Goal: Information Seeking & Learning: Learn about a topic

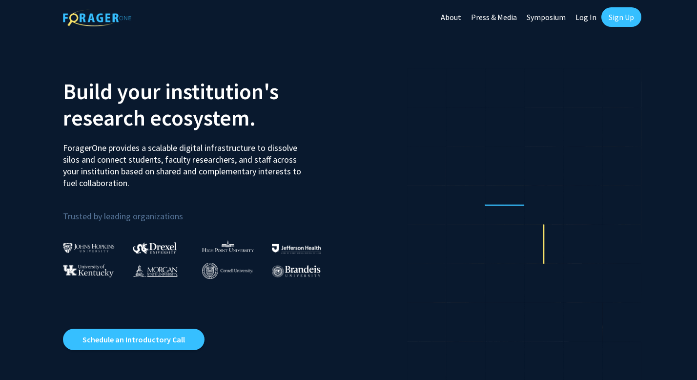
click at [581, 21] on link "Log In" at bounding box center [586, 17] width 31 height 34
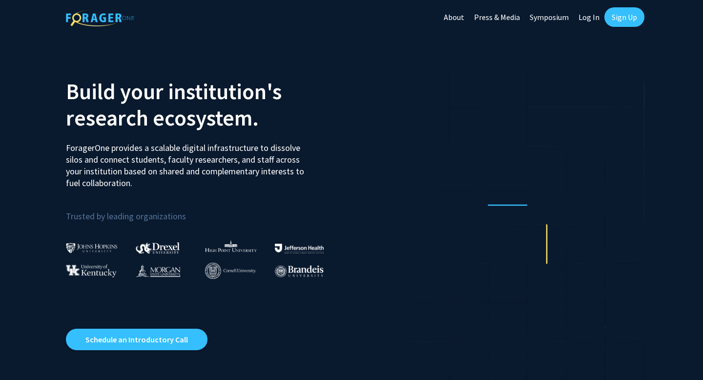
select select
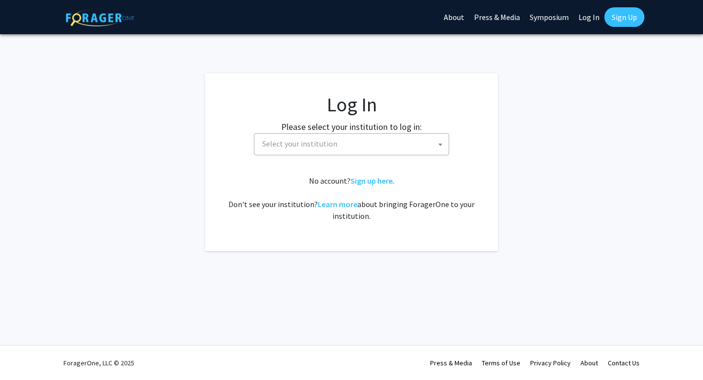
click at [385, 138] on span "Select your institution" at bounding box center [353, 144] width 190 height 20
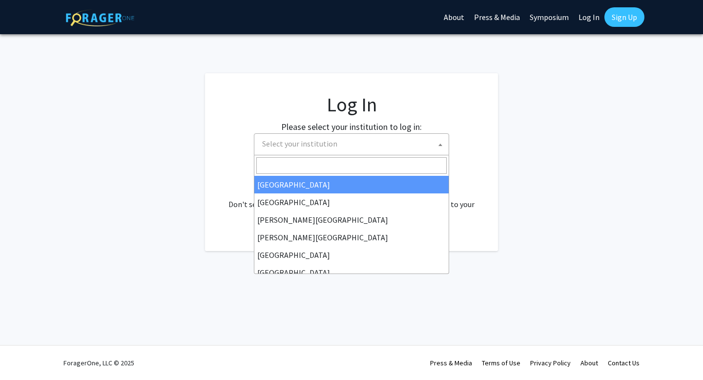
click at [492, 149] on fg-card "Log In Please select your institution to log in: Baylor University Brandeis Uni…" at bounding box center [351, 162] width 293 height 178
click at [363, 141] on span "Select your institution" at bounding box center [353, 144] width 190 height 20
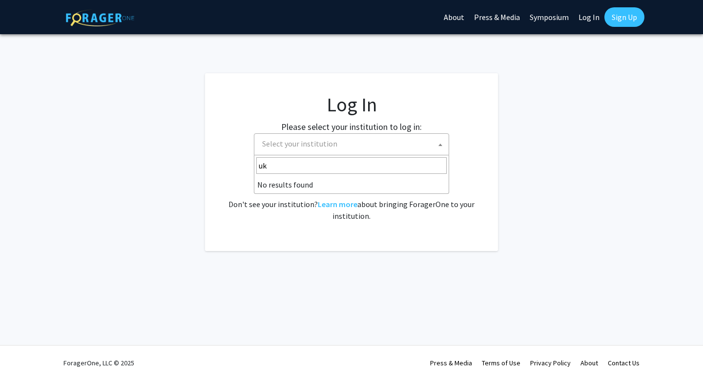
type input "u"
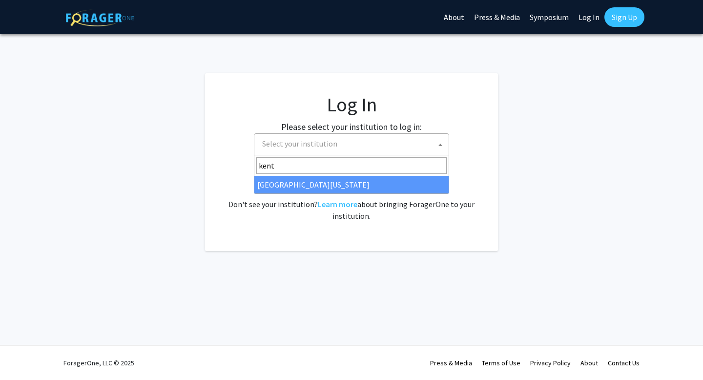
type input "kentu"
select select "13"
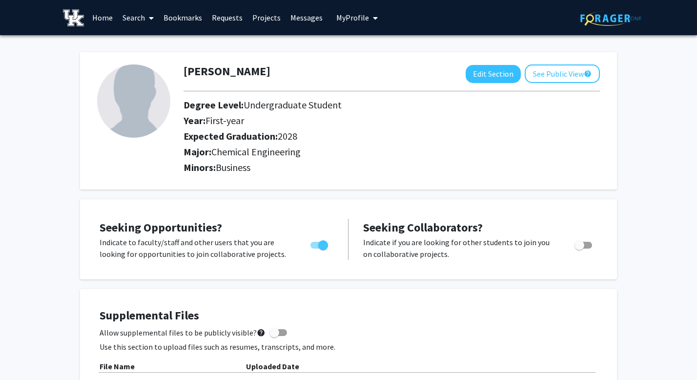
click at [103, 15] on link "Home" at bounding box center [102, 17] width 30 height 34
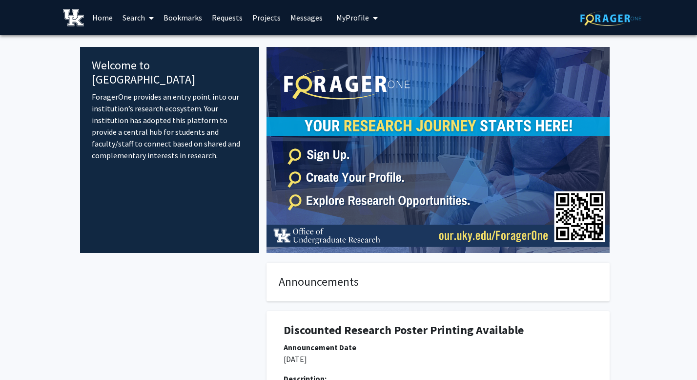
click at [145, 17] on link "Search" at bounding box center [138, 17] width 41 height 34
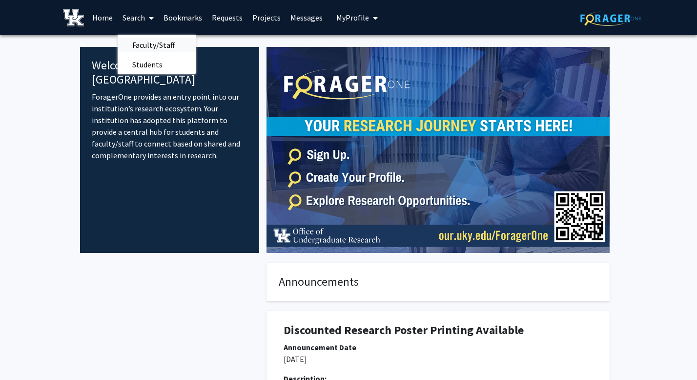
click at [153, 41] on span "Faculty/Staff" at bounding box center [154, 45] width 72 height 20
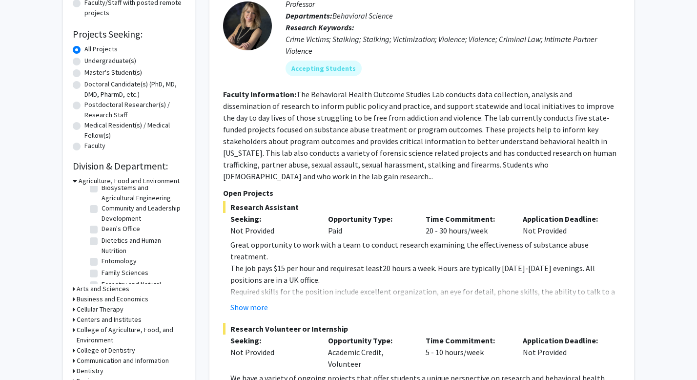
scroll to position [40, 0]
click at [102, 239] on label "Dietetics and Human Nutrition" at bounding box center [142, 246] width 81 height 21
click at [102, 239] on input "Dietetics and Human Nutrition" at bounding box center [105, 239] width 6 height 6
checkbox input "true"
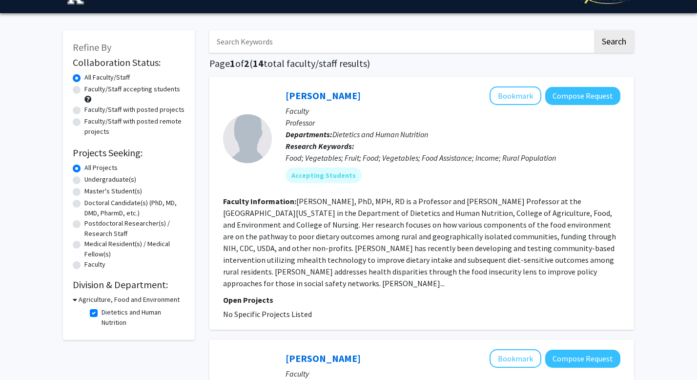
scroll to position [20, 0]
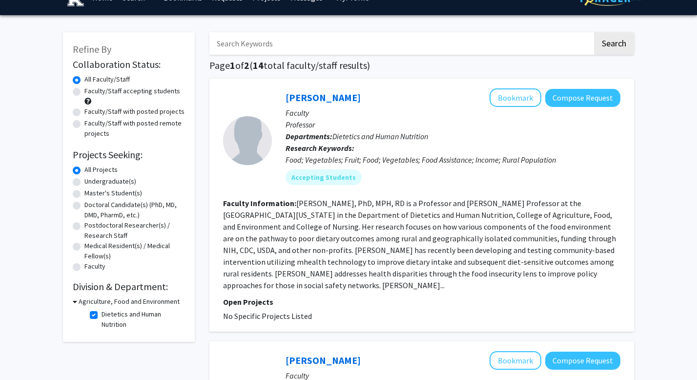
click at [267, 268] on section "Faculty Information: [PERSON_NAME], PhD, MPH, RD is a Professor and [PERSON_NAM…" at bounding box center [421, 244] width 397 height 94
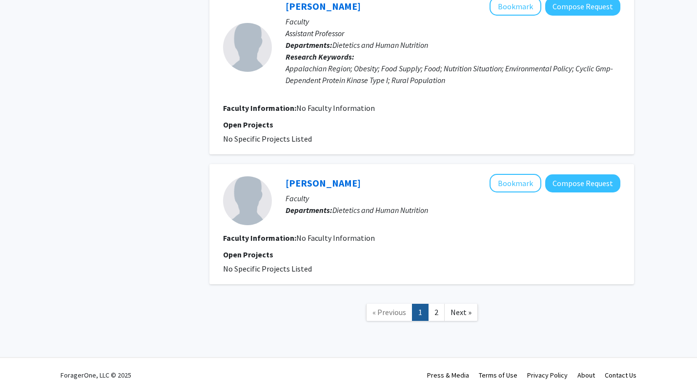
scroll to position [1549, 0]
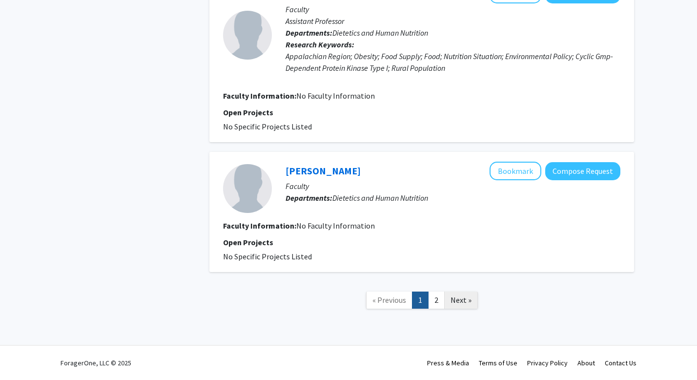
click at [459, 304] on span "Next »" at bounding box center [461, 300] width 21 height 10
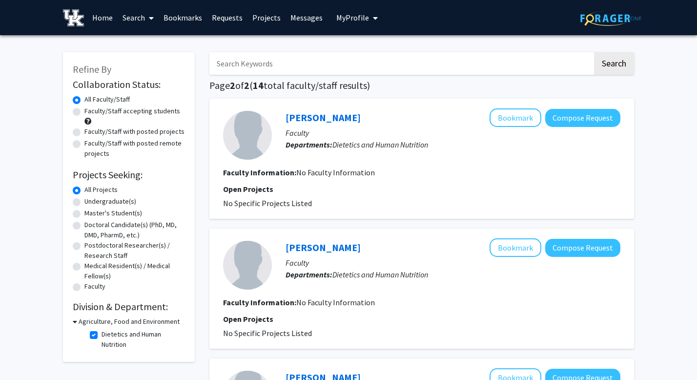
scroll to position [18, 0]
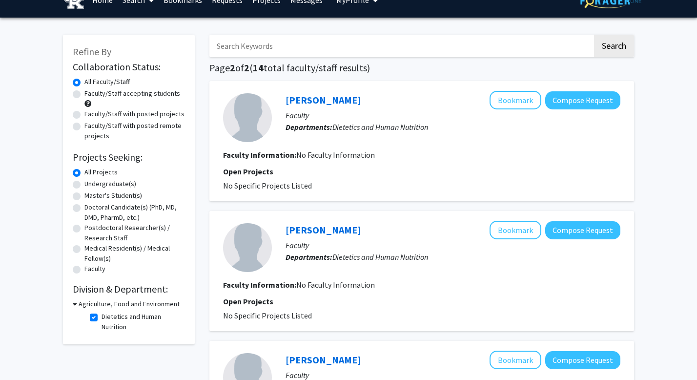
click at [102, 318] on label "Dietetics and Human Nutrition" at bounding box center [142, 321] width 81 height 21
click at [102, 318] on input "Dietetics and Human Nutrition" at bounding box center [105, 314] width 6 height 6
checkbox input "false"
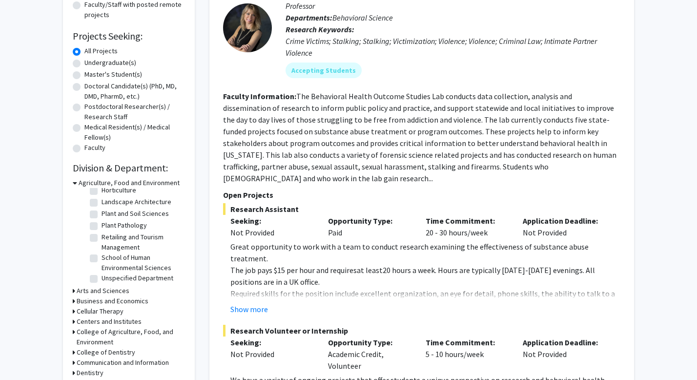
scroll to position [171, 0]
click at [74, 183] on icon at bounding box center [75, 183] width 4 height 10
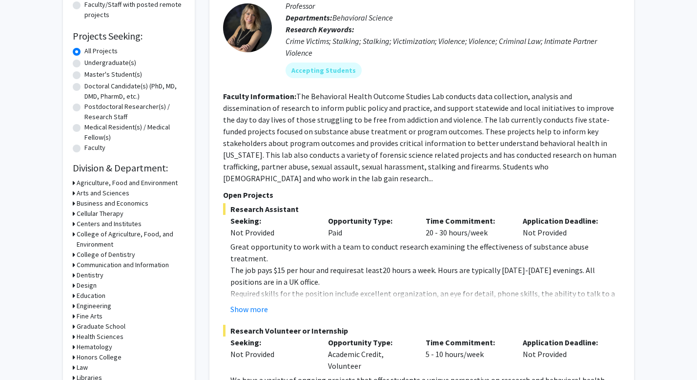
click at [72, 193] on div "Refine By Collaboration Status: Collaboration Status All Faculty/Staff Collabor…" at bounding box center [129, 189] width 132 height 551
click at [74, 192] on icon at bounding box center [74, 193] width 2 height 10
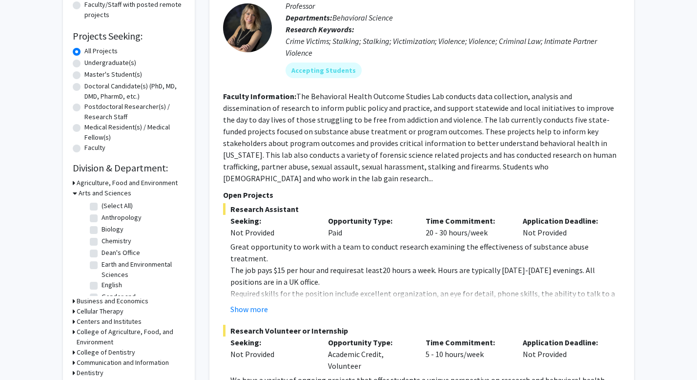
click at [74, 192] on icon at bounding box center [75, 193] width 4 height 10
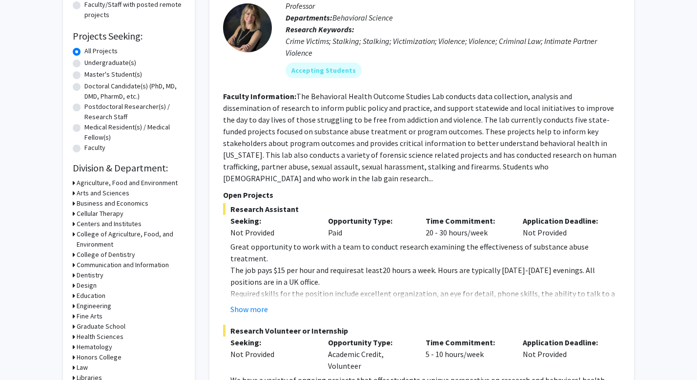
click at [75, 214] on icon at bounding box center [74, 213] width 2 height 10
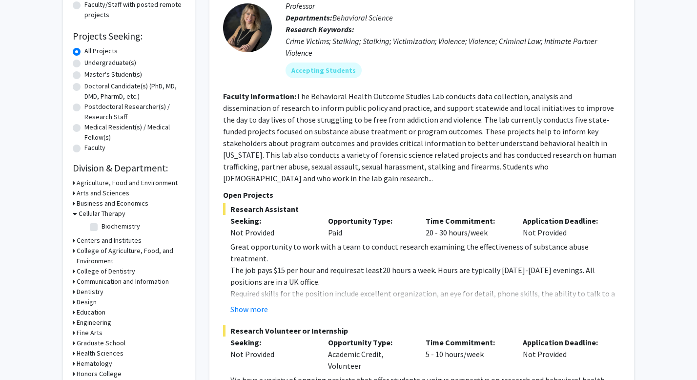
scroll to position [151, 0]
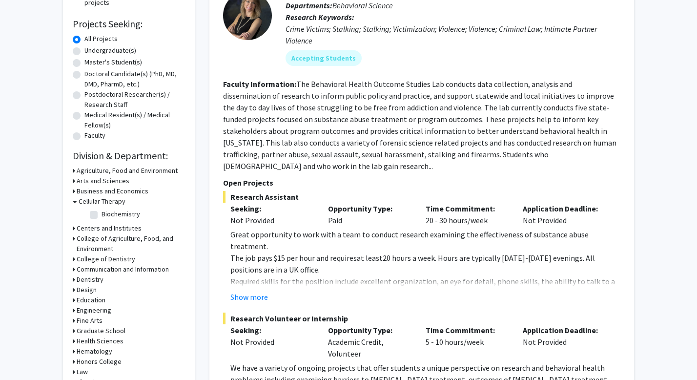
click at [102, 215] on label "Biochemistry" at bounding box center [121, 214] width 39 height 10
click at [102, 215] on input "Biochemistry" at bounding box center [105, 212] width 6 height 6
checkbox input "true"
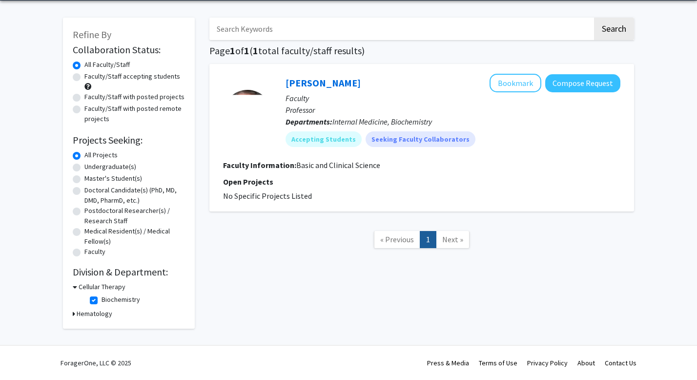
scroll to position [34, 0]
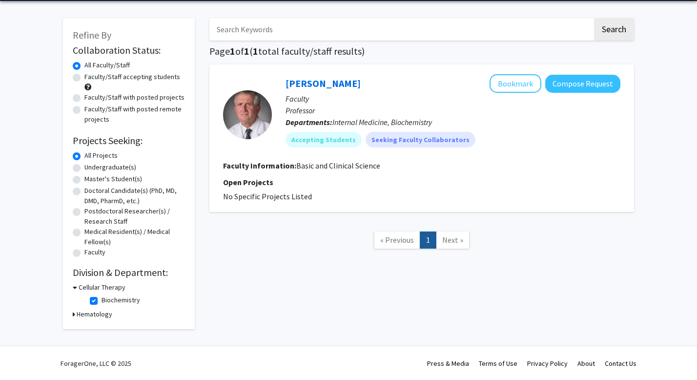
click at [102, 298] on label "Biochemistry" at bounding box center [121, 300] width 39 height 10
click at [102, 298] on input "Biochemistry" at bounding box center [105, 298] width 6 height 6
checkbox input "false"
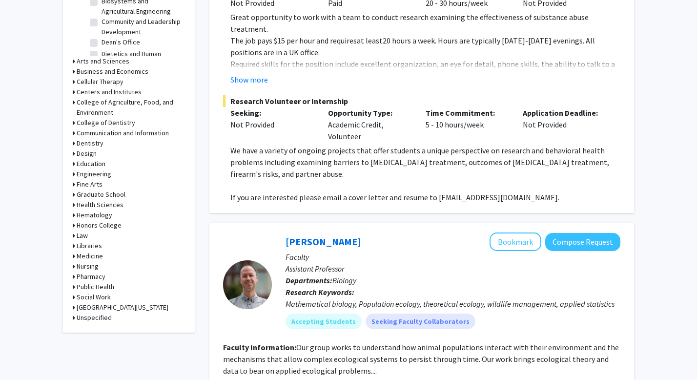
scroll to position [370, 0]
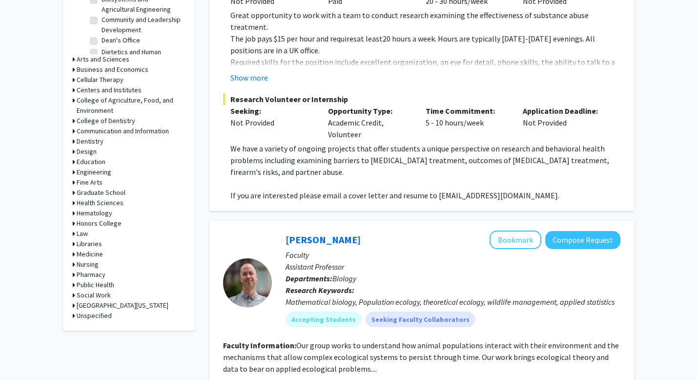
click at [86, 250] on h3 "Medicine" at bounding box center [90, 254] width 26 height 10
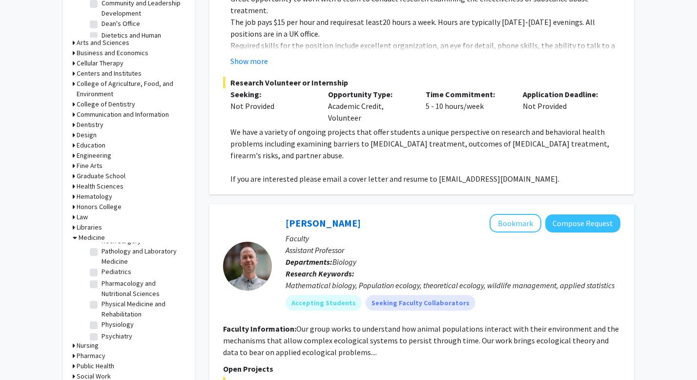
scroll to position [265, 0]
click at [111, 273] on label "Pharmacology and Nutritional Sciences" at bounding box center [142, 283] width 81 height 21
click at [108, 273] on input "Pharmacology and Nutritional Sciences" at bounding box center [105, 276] width 6 height 6
checkbox input "true"
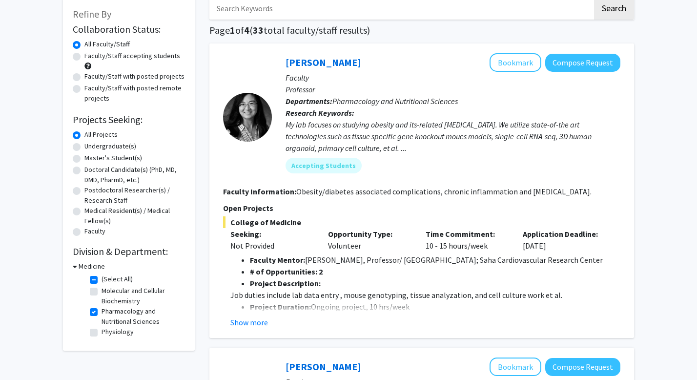
scroll to position [71, 0]
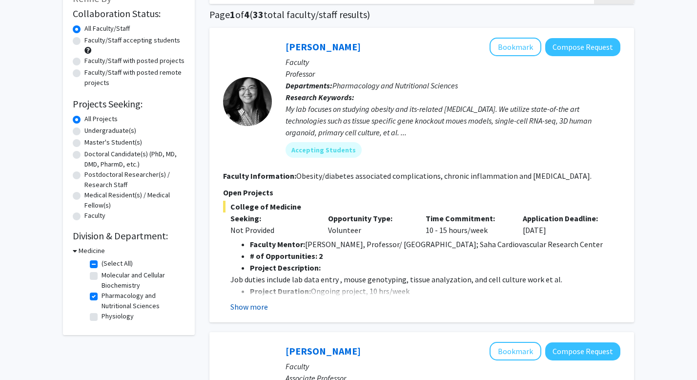
click at [253, 303] on button "Show more" at bounding box center [249, 307] width 38 height 12
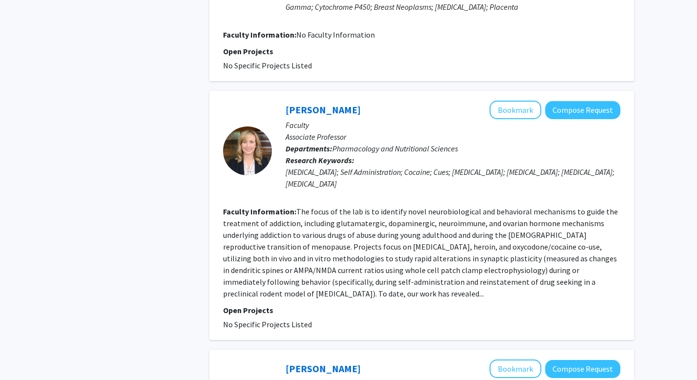
scroll to position [1904, 0]
click at [501, 101] on button "Bookmark" at bounding box center [516, 110] width 52 height 19
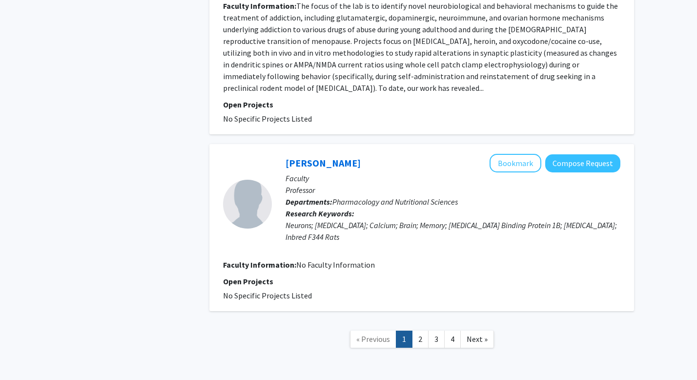
scroll to position [2110, 0]
click at [415, 330] on link "2" at bounding box center [420, 338] width 17 height 17
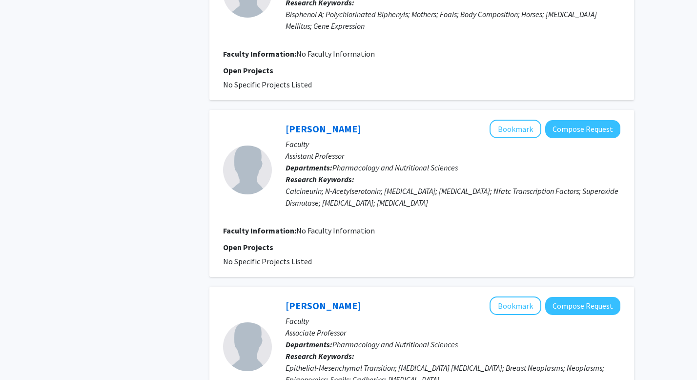
scroll to position [1607, 0]
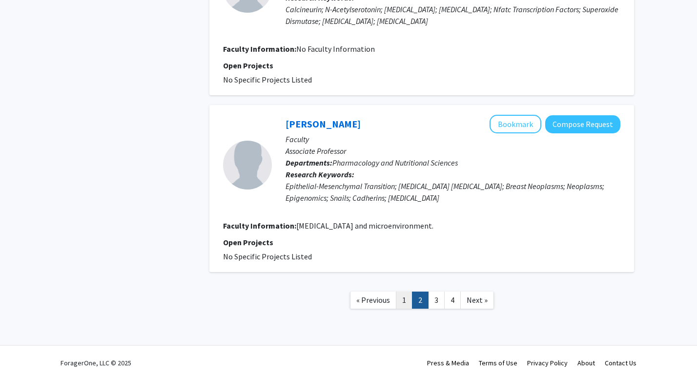
click at [409, 305] on link "1" at bounding box center [404, 299] width 17 height 17
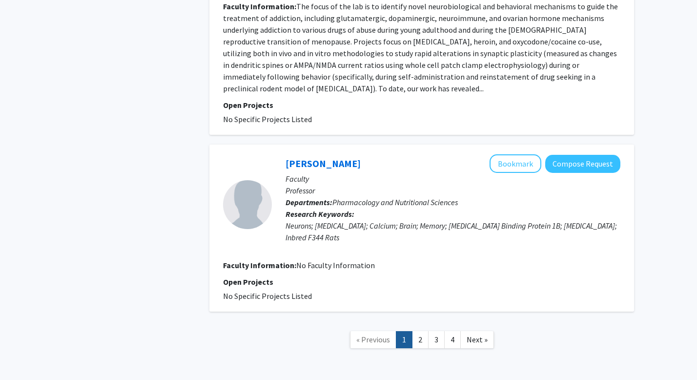
scroll to position [2079, 0]
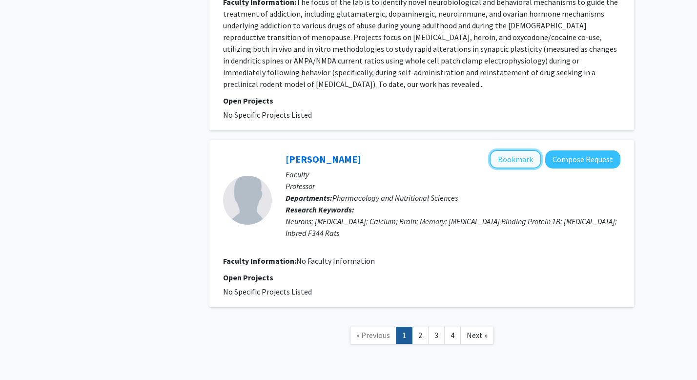
click at [524, 150] on button "Bookmark" at bounding box center [516, 159] width 52 height 19
